Goal: Information Seeking & Learning: Learn about a topic

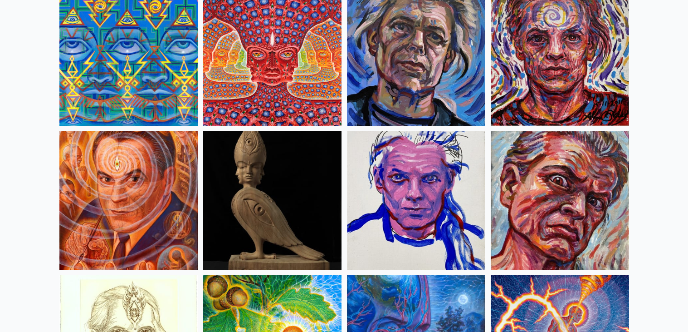
scroll to position [2413, 0]
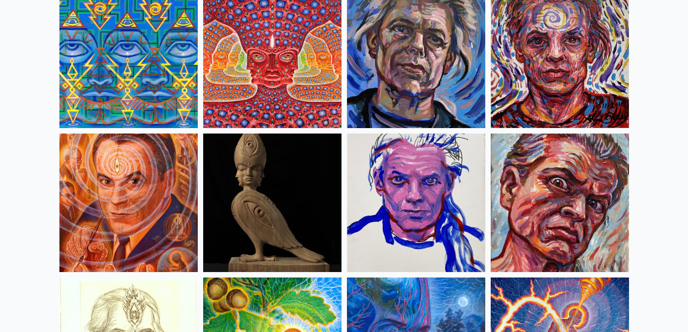
click at [337, 63] on img at bounding box center [272, 59] width 138 height 138
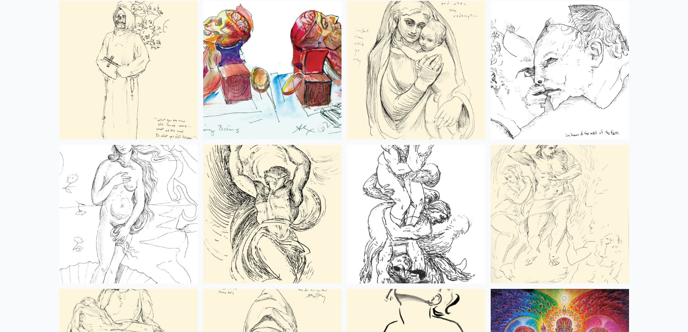
scroll to position [3552, 0]
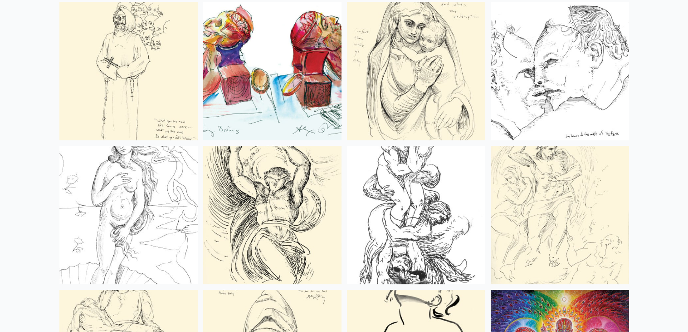
click at [188, 123] on img at bounding box center [128, 71] width 138 height 138
click at [277, 178] on img at bounding box center [272, 215] width 138 height 138
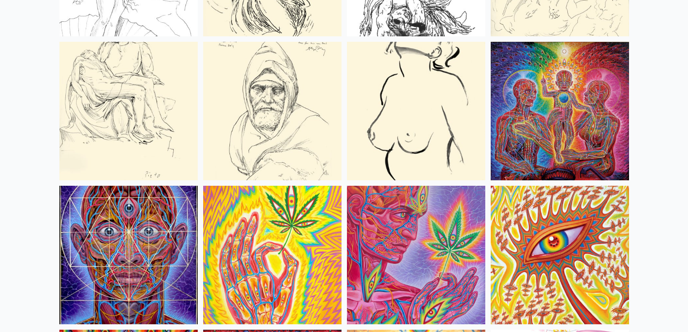
scroll to position [3800, 0]
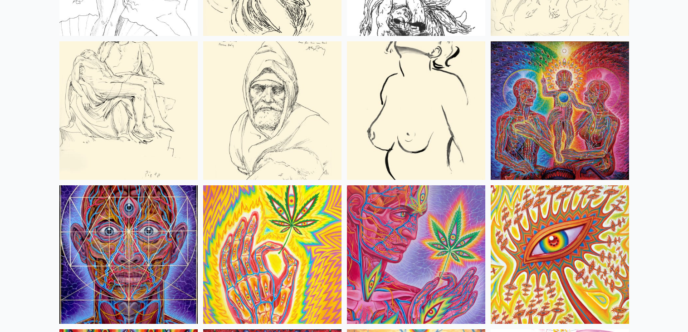
click at [148, 120] on img at bounding box center [128, 110] width 138 height 138
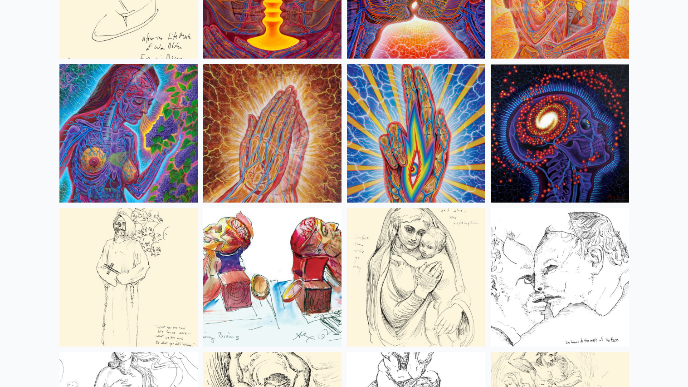
scroll to position [0, 0]
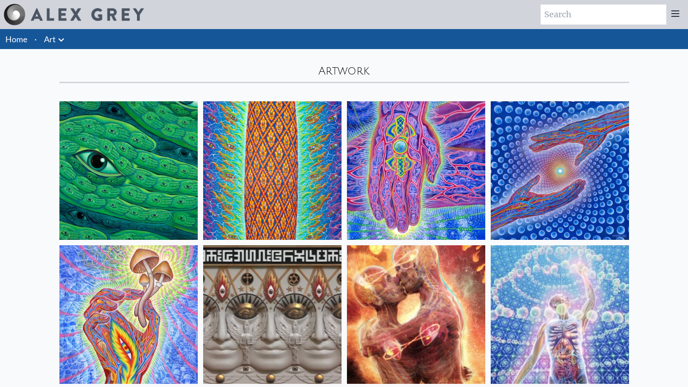
click at [59, 35] on icon at bounding box center [61, 39] width 11 height 11
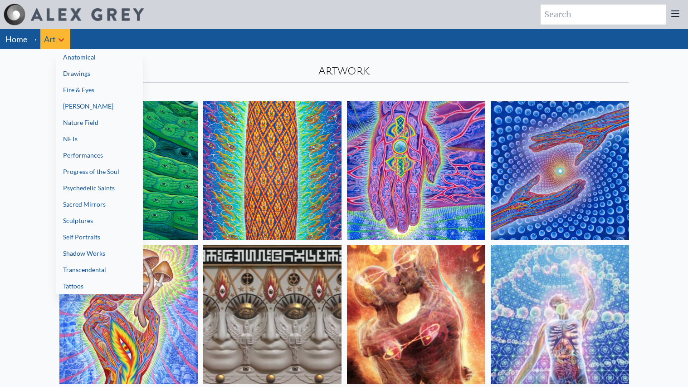
click at [561, 13] on div at bounding box center [344, 193] width 688 height 387
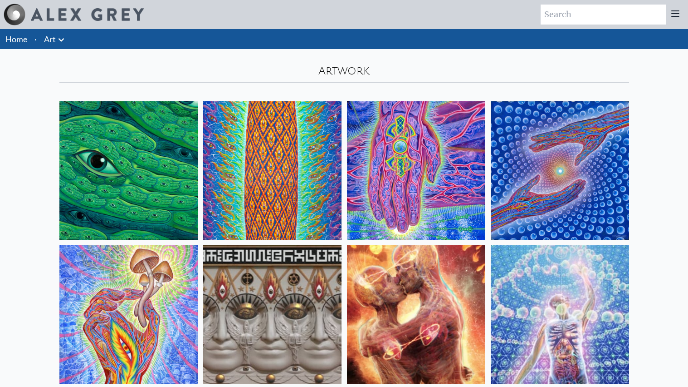
click at [561, 13] on input "search" at bounding box center [604, 15] width 126 height 20
type input "tool"
click at [676, 12] on icon at bounding box center [675, 13] width 11 height 11
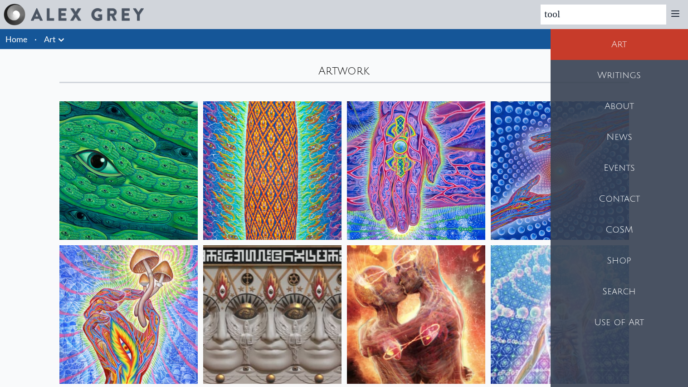
click at [530, 64] on div "Artwork" at bounding box center [344, 66] width 581 height 34
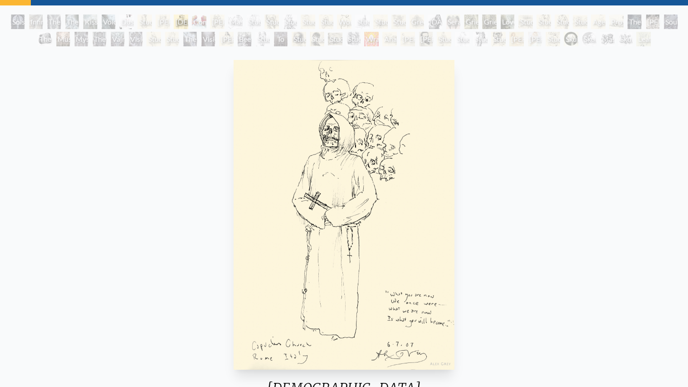
scroll to position [46, 0]
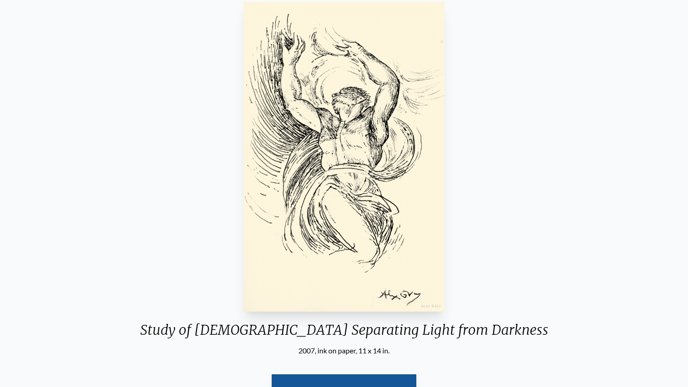
scroll to position [99, 0]
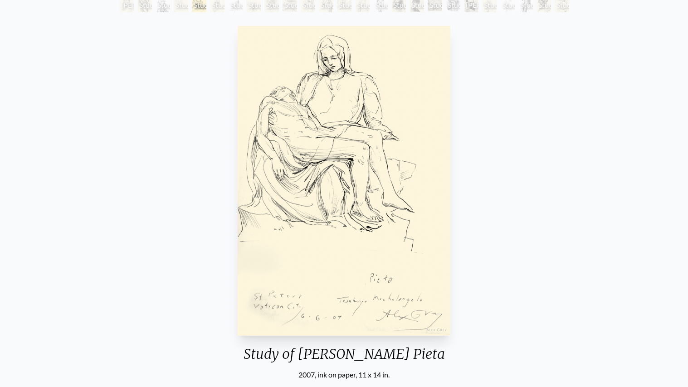
scroll to position [60, 0]
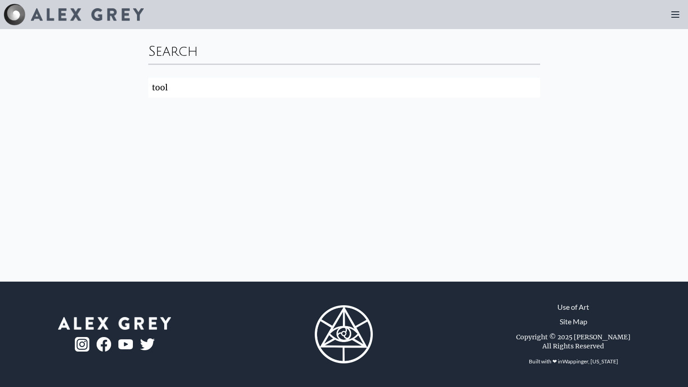
click button "Search" at bounding box center [0, 0] width 0 height 0
click at [393, 95] on input "tool" at bounding box center [344, 88] width 392 height 20
click button "Search" at bounding box center [0, 0] width 0 height 0
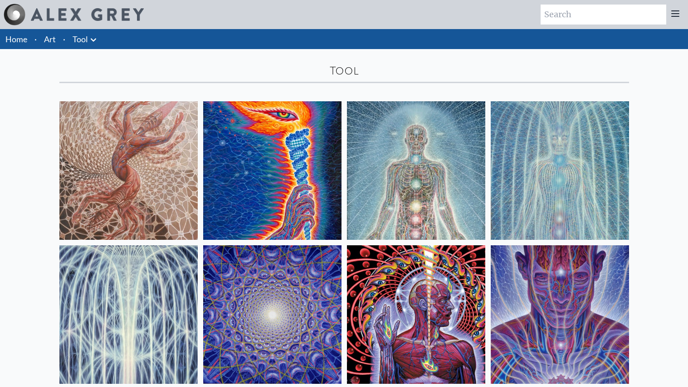
click at [401, 142] on img at bounding box center [416, 170] width 138 height 138
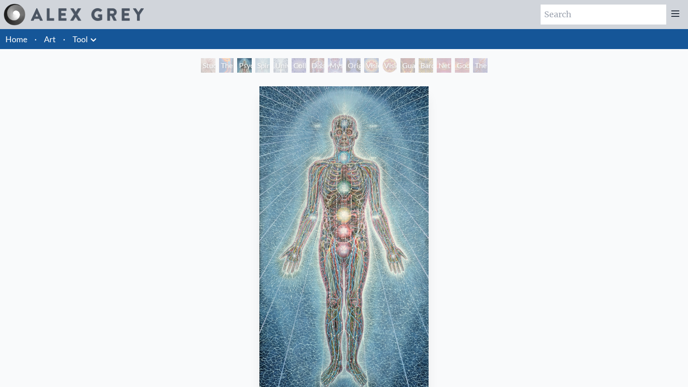
click at [413, 83] on div "Psychic Energy System 1980, acrylic on linen, 46 x 84 in." at bounding box center [344, 262] width 177 height 358
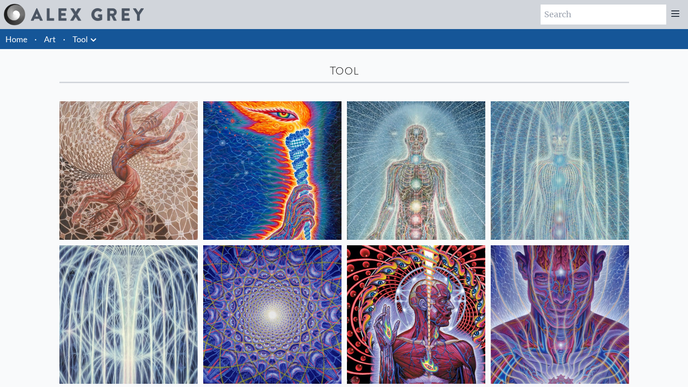
click at [565, 164] on img at bounding box center [560, 170] width 138 height 138
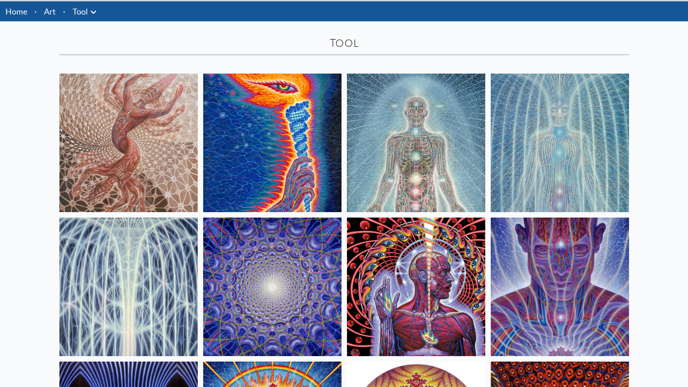
scroll to position [26, 0]
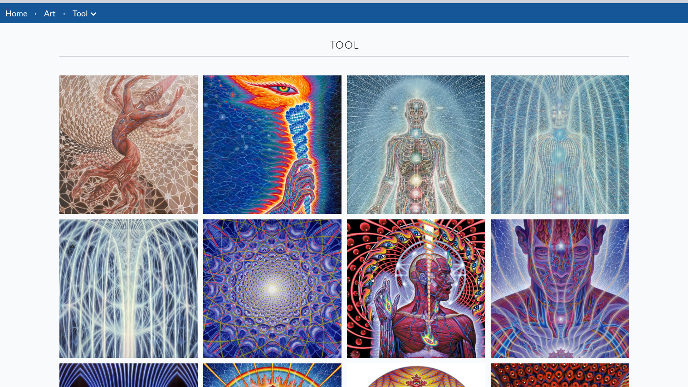
click at [399, 140] on img at bounding box center [416, 144] width 138 height 138
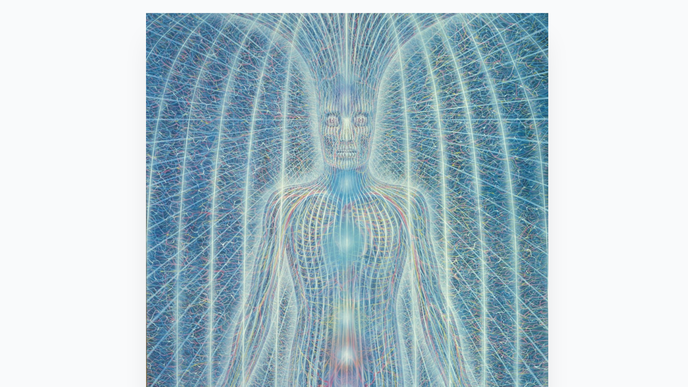
scroll to position [53, 0]
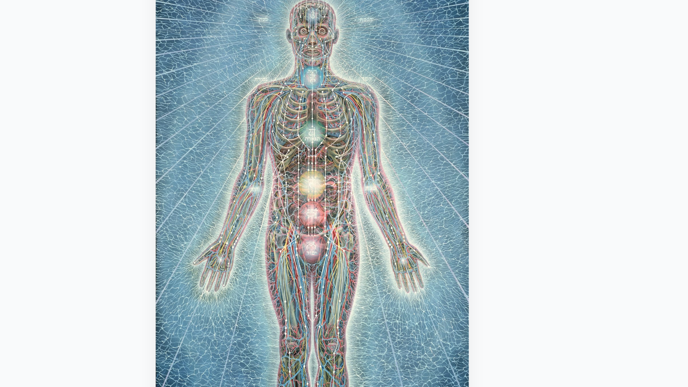
scroll to position [66, 0]
